Goal: Book appointment/travel/reservation

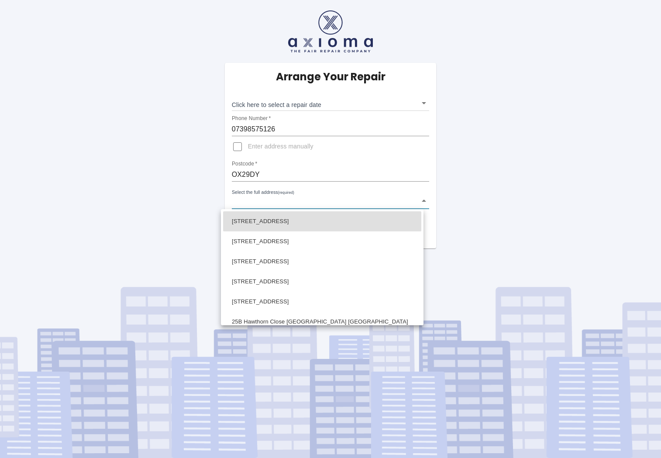
click at [251, 204] on body "Arrange Your Repair Click here to select a repair date ​ Phone Number   * 07398…" at bounding box center [330, 229] width 661 height 458
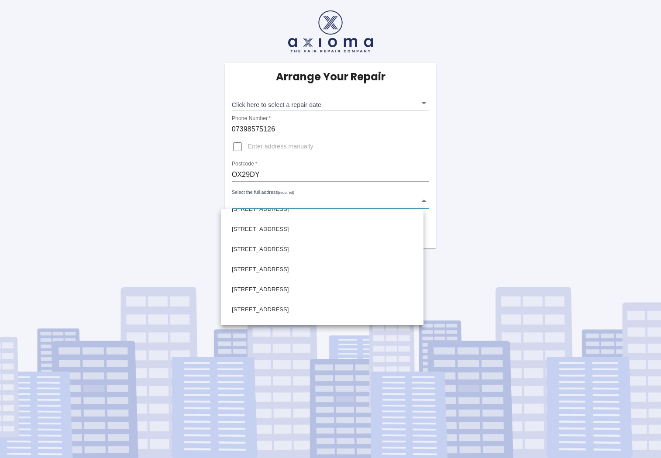
scroll to position [194, 0]
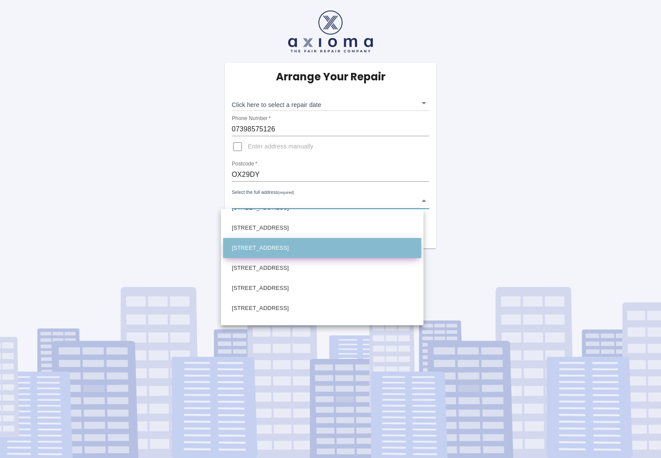
click at [251, 246] on li "[STREET_ADDRESS]" at bounding box center [322, 248] width 198 height 20
type input "[STREET_ADDRESS]"
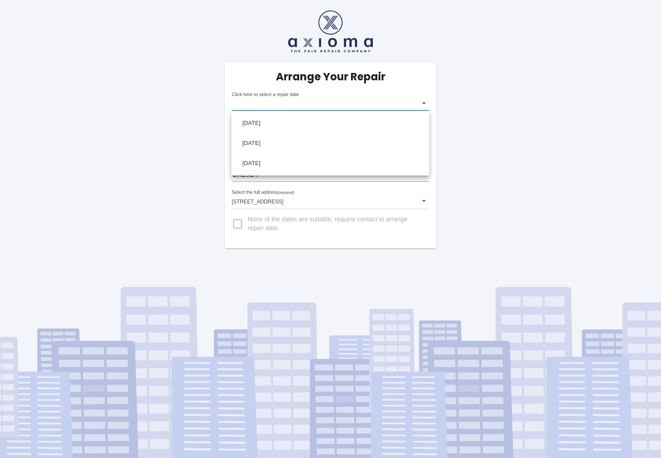
click at [305, 105] on body "Arrange Your Repair Click here to select a repair date ​ Phone Number   * 07398…" at bounding box center [330, 229] width 661 height 458
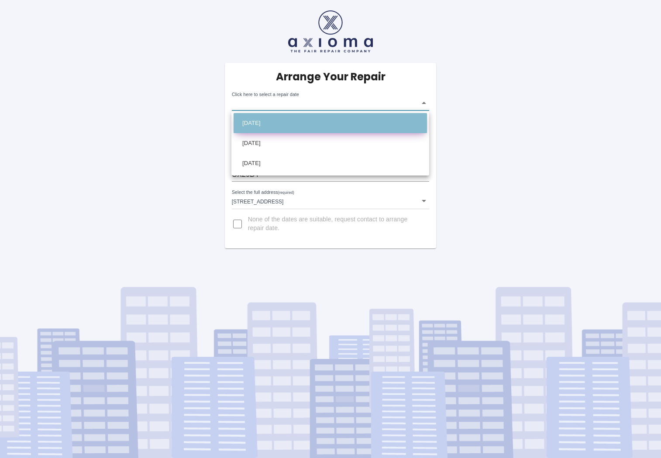
click at [269, 124] on li "[DATE]" at bounding box center [330, 123] width 193 height 20
type input "[DATE]T00:00:00.000Z"
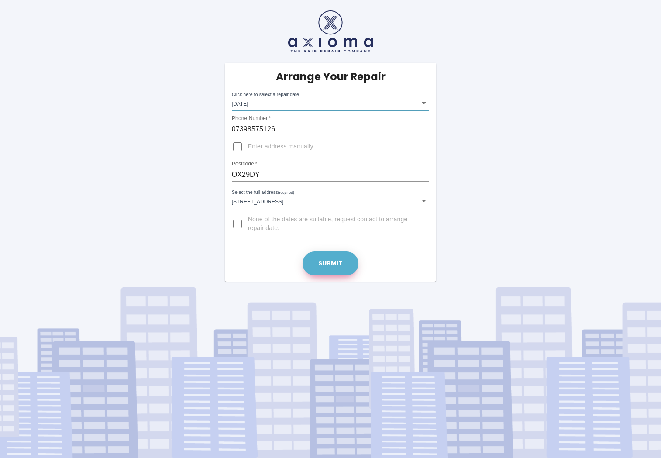
click at [326, 263] on button "Submit" at bounding box center [331, 264] width 56 height 24
